Goal: Find specific page/section

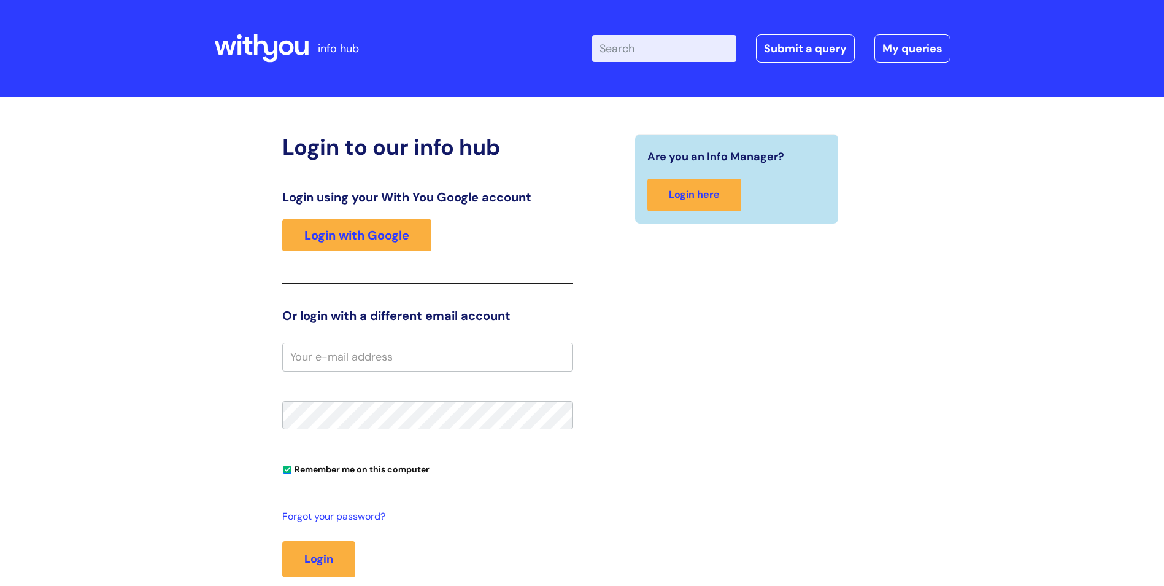
click at [673, 51] on input "Enter your search term here..." at bounding box center [664, 48] width 144 height 27
type input "induction"
click button "Search" at bounding box center [0, 0] width 0 height 0
click at [351, 246] on link "Login with Google" at bounding box center [356, 235] width 149 height 32
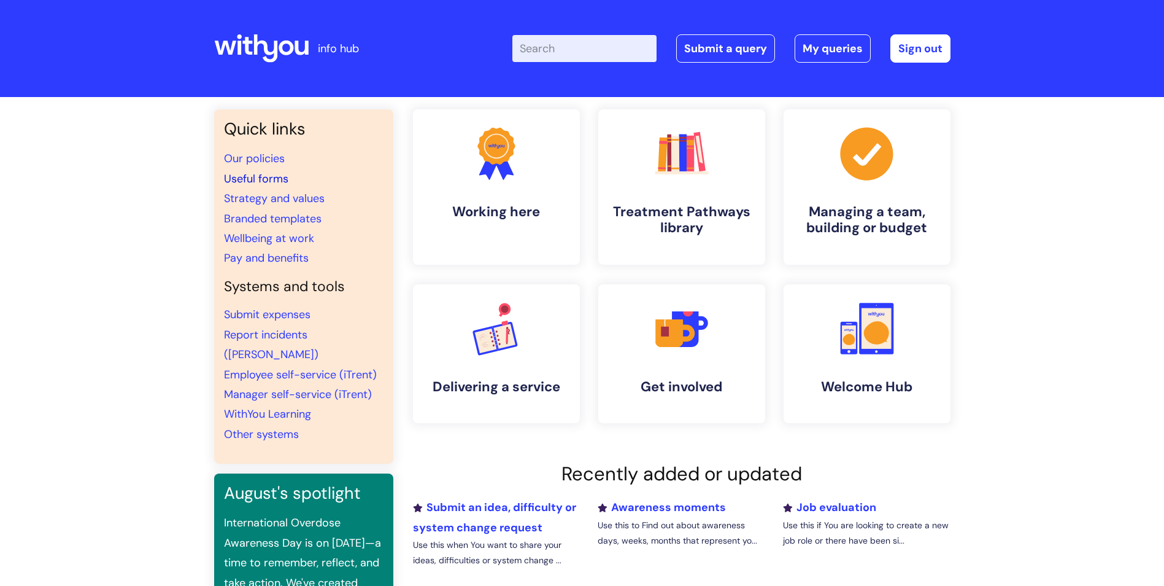
click at [257, 178] on link "Useful forms" at bounding box center [256, 178] width 64 height 15
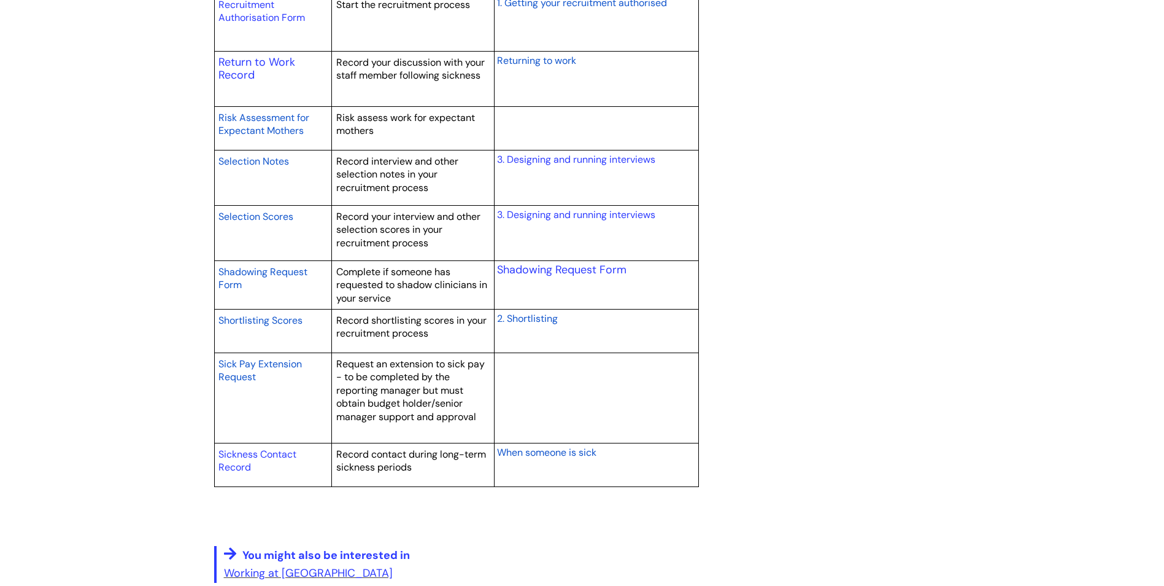
scroll to position [1964, 0]
